Goal: Use online tool/utility: Utilize a website feature to perform a specific function

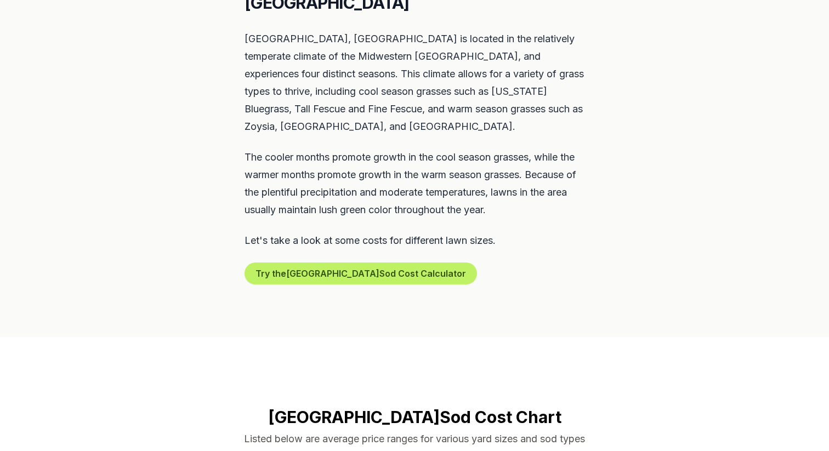
scroll to position [553, 0]
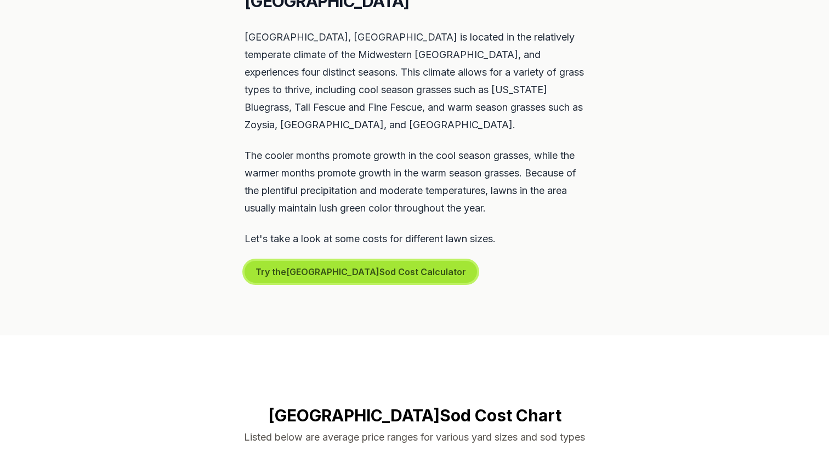
click at [295, 261] on button "Try the New Baltimore Sod Cost Calculator" at bounding box center [361, 272] width 233 height 22
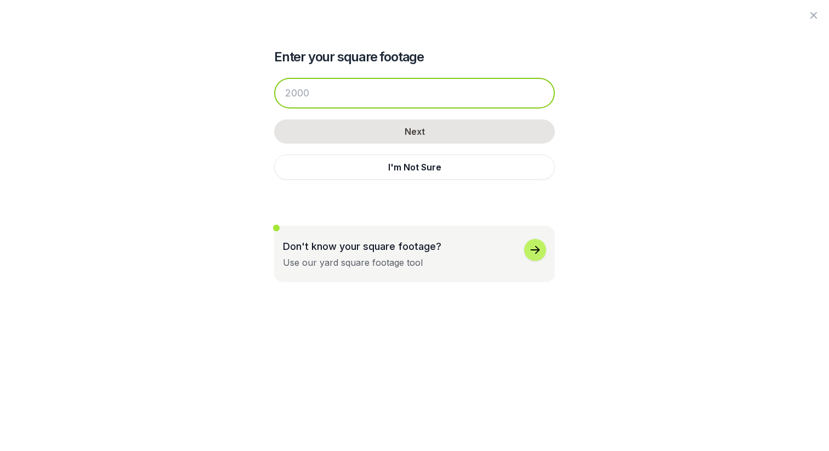
click at [360, 101] on input "number" at bounding box center [414, 93] width 281 height 31
click at [380, 94] on input "number" at bounding box center [414, 93] width 281 height 31
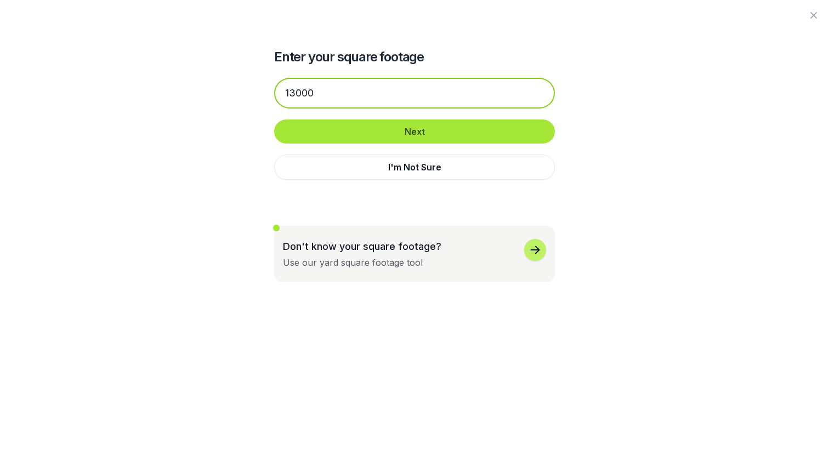
type input "13000"
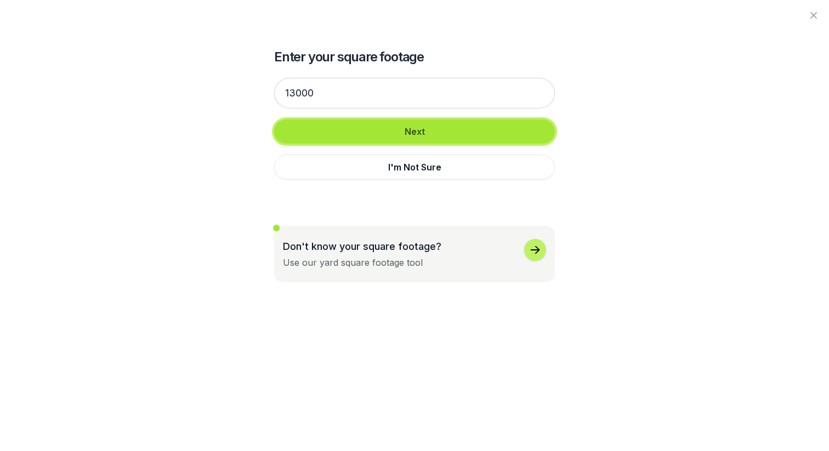
click at [389, 131] on button "Next" at bounding box center [414, 132] width 281 height 24
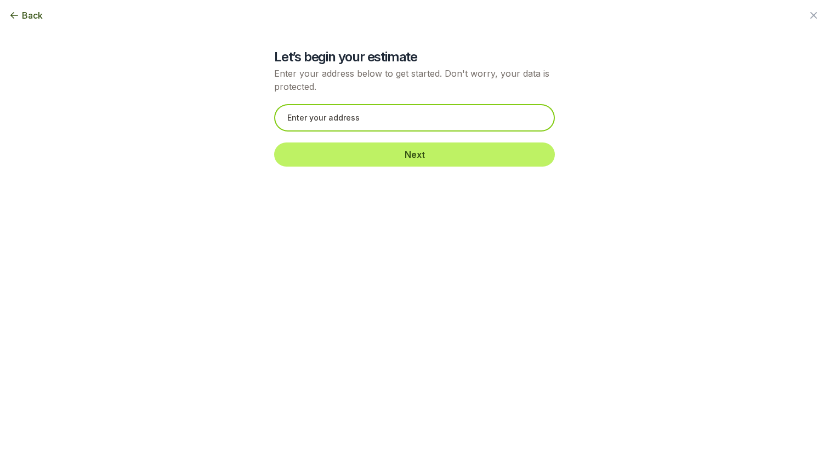
click at [388, 122] on input "text" at bounding box center [414, 117] width 281 height 27
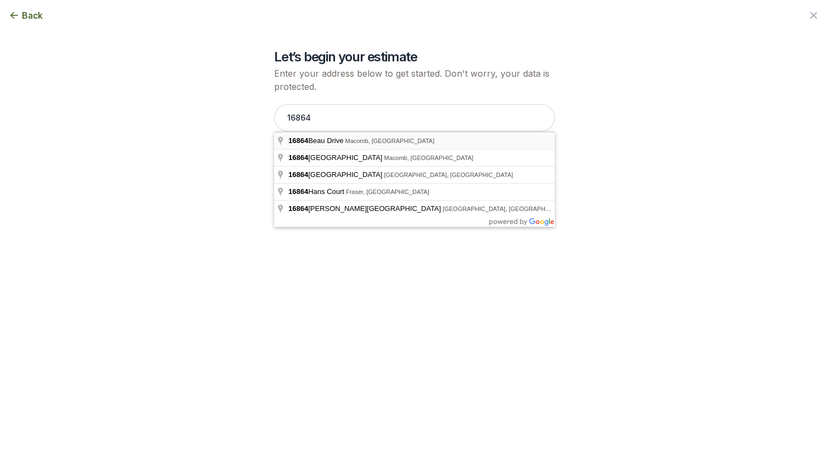
type input "[STREET_ADDRESS]"
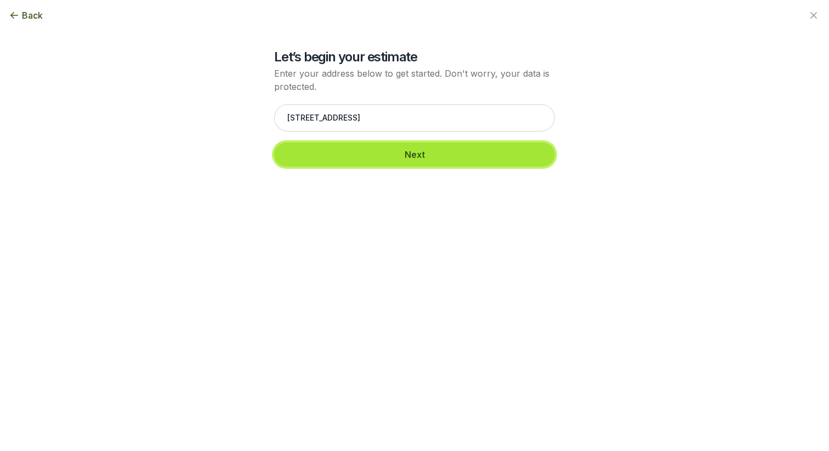
click at [382, 151] on button "Next" at bounding box center [414, 155] width 281 height 24
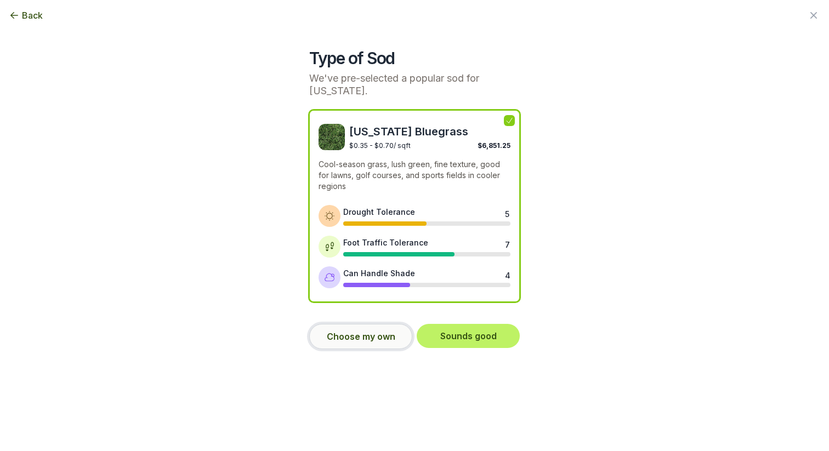
click at [390, 331] on button "Choose my own" at bounding box center [360, 336] width 103 height 25
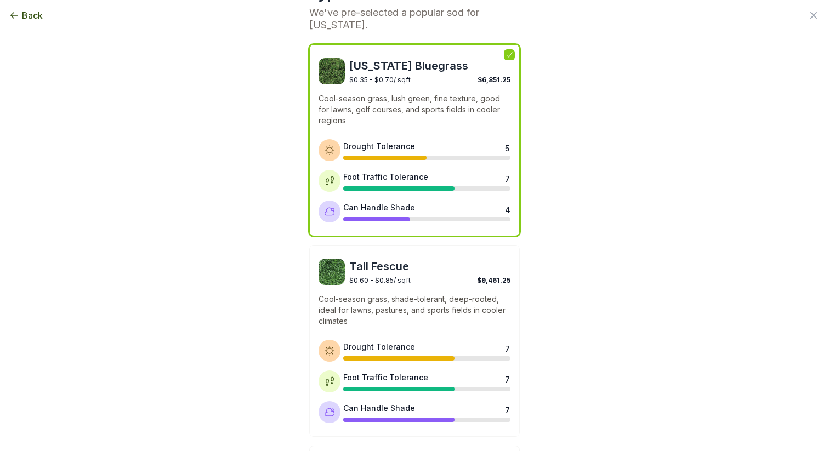
scroll to position [0, 0]
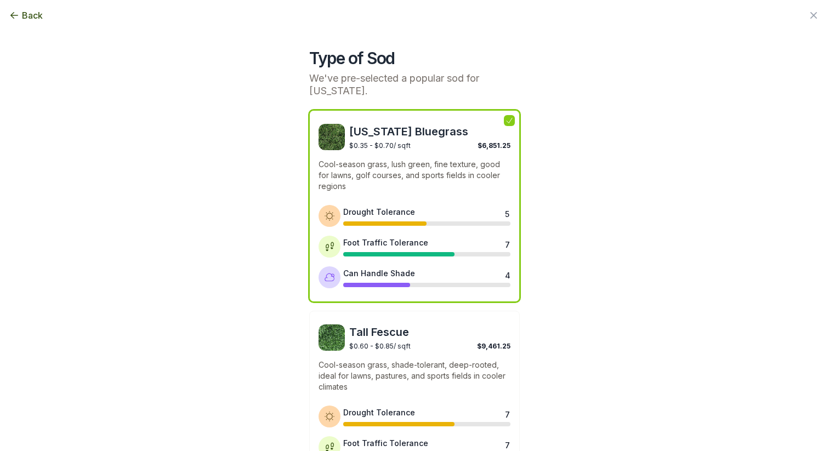
click at [397, 249] on div "Foot Traffic Tolerance 7" at bounding box center [426, 247] width 167 height 20
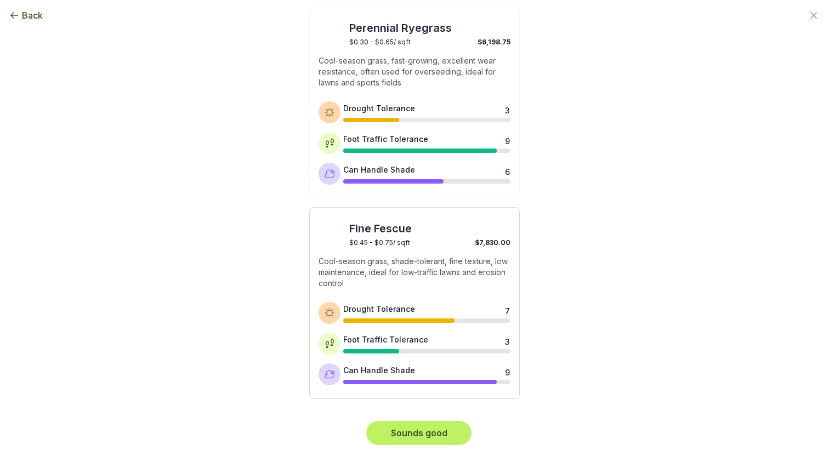
scroll to position [508, 0]
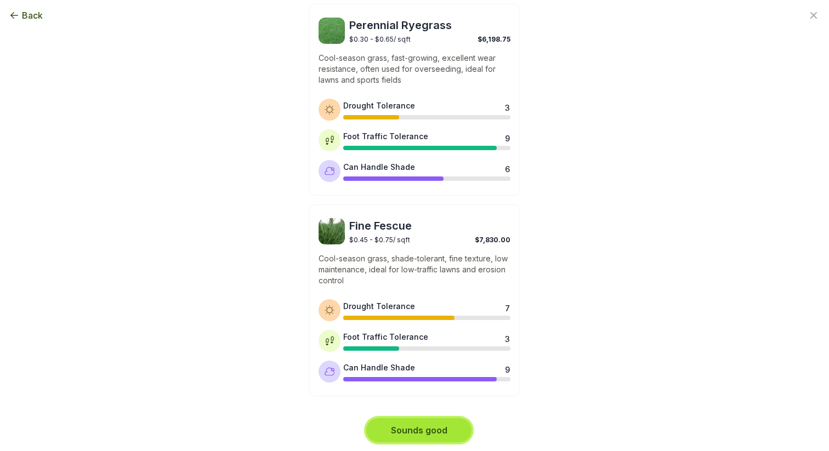
click at [449, 427] on button "Sounds good" at bounding box center [418, 431] width 105 height 24
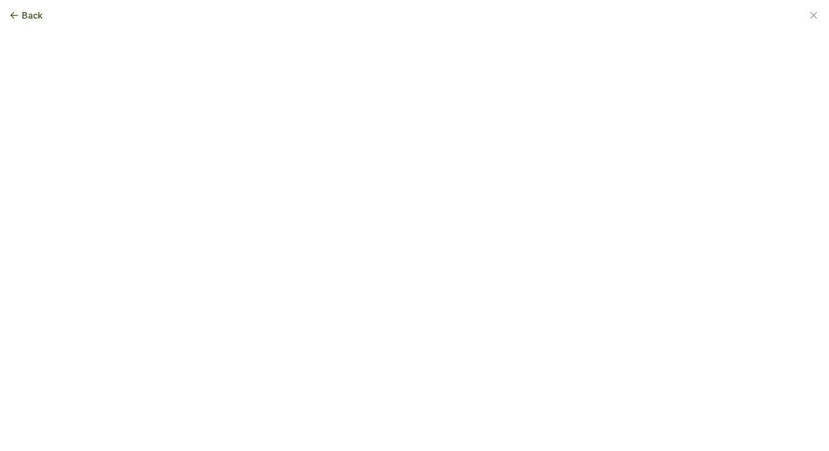
scroll to position [0, 0]
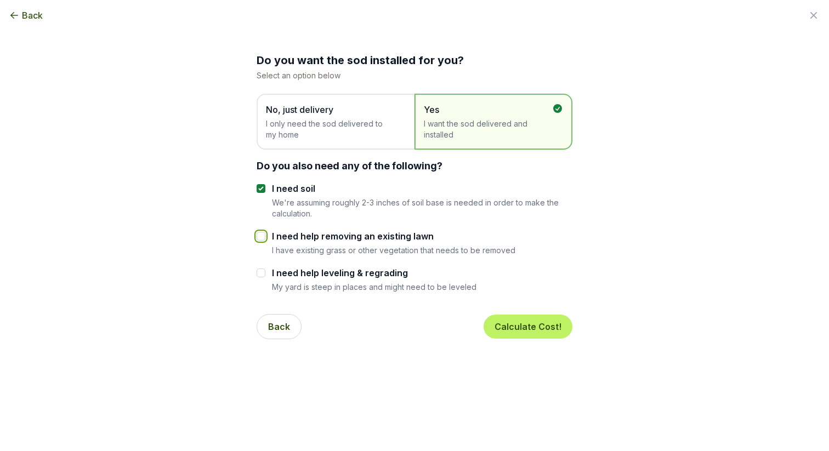
drag, startPoint x: 264, startPoint y: 238, endPoint x: 264, endPoint y: 245, distance: 7.7
click at [264, 238] on input "I need help removing an existing lawn" at bounding box center [261, 236] width 9 height 9
checkbox input "true"
click at [262, 272] on input "I need help leveling & regrading" at bounding box center [261, 273] width 9 height 9
checkbox input "true"
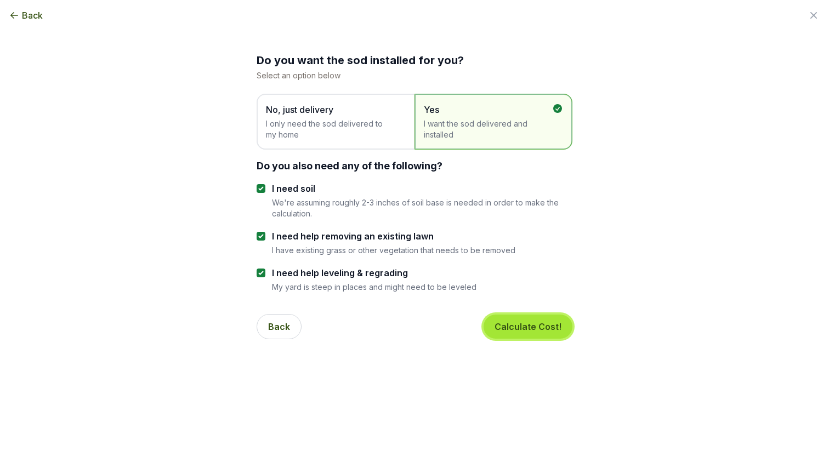
click at [544, 332] on button "Calculate Cost!" at bounding box center [528, 327] width 89 height 24
